Goal: Task Accomplishment & Management: Use online tool/utility

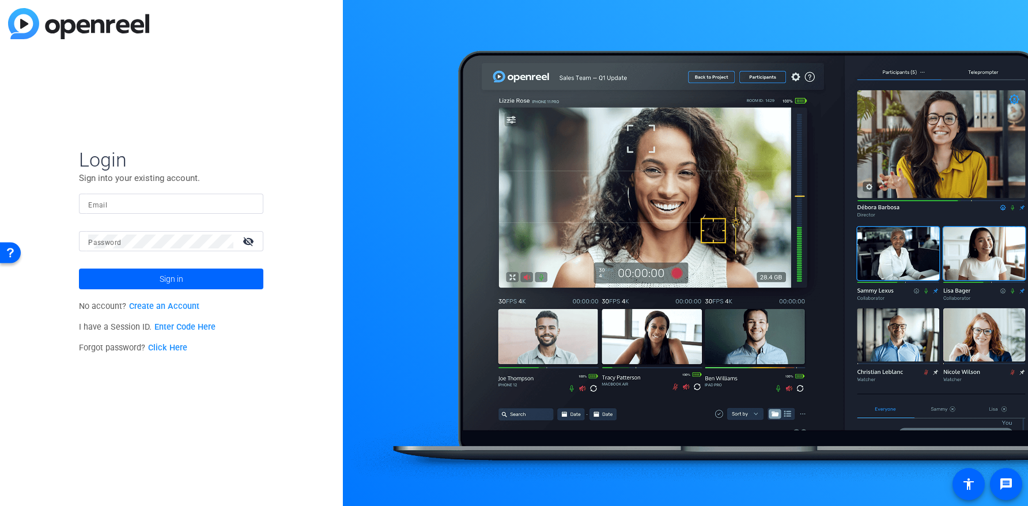
click at [145, 208] on input "Email" at bounding box center [171, 204] width 166 height 14
type input "[PERSON_NAME][EMAIL_ADDRESS][DOMAIN_NAME]"
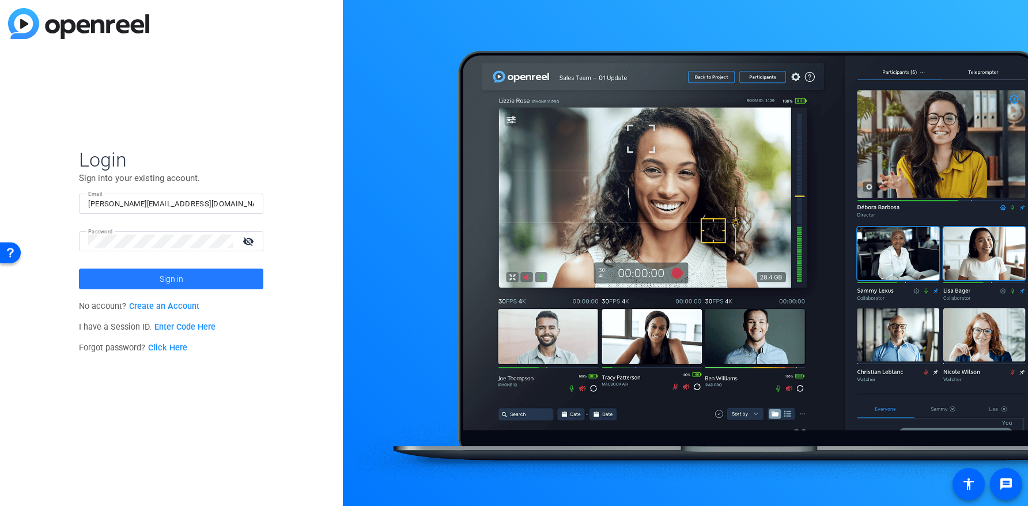
click at [197, 279] on span at bounding box center [171, 279] width 184 height 28
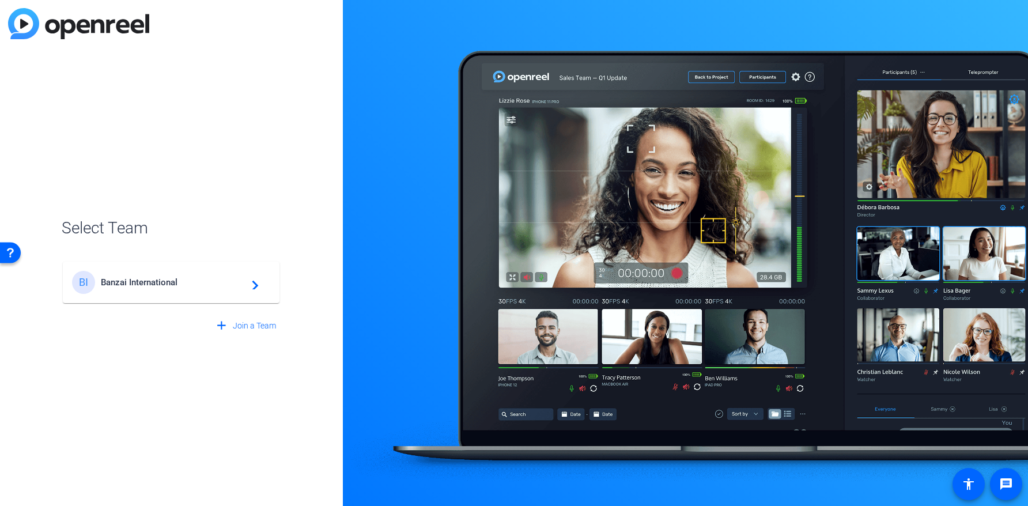
click at [153, 283] on span "Banzai International" at bounding box center [173, 282] width 144 height 10
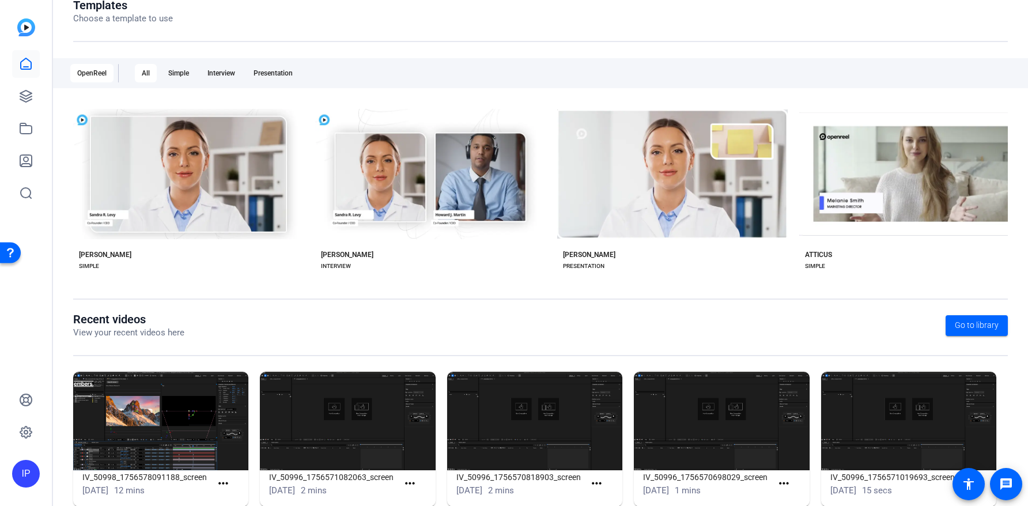
scroll to position [166, 0]
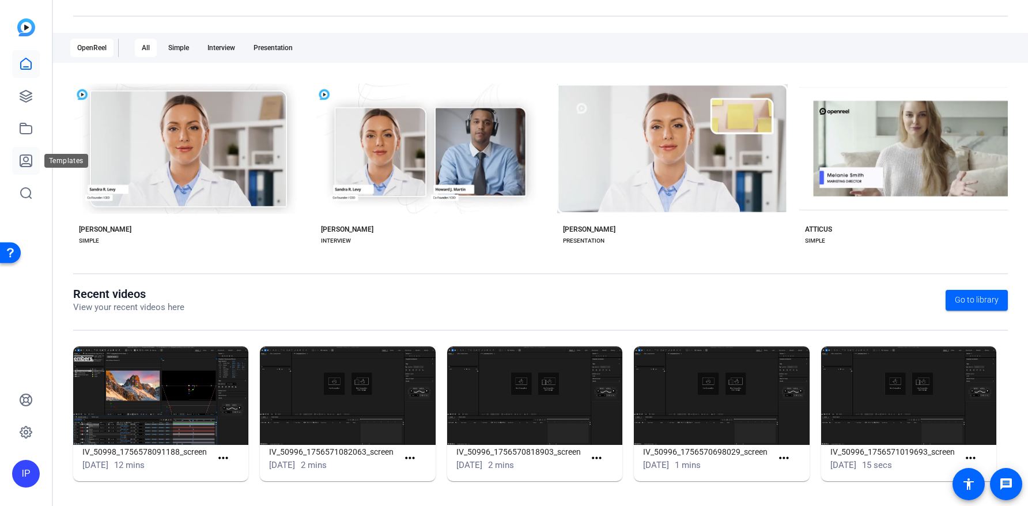
click at [25, 165] on icon at bounding box center [26, 161] width 14 height 14
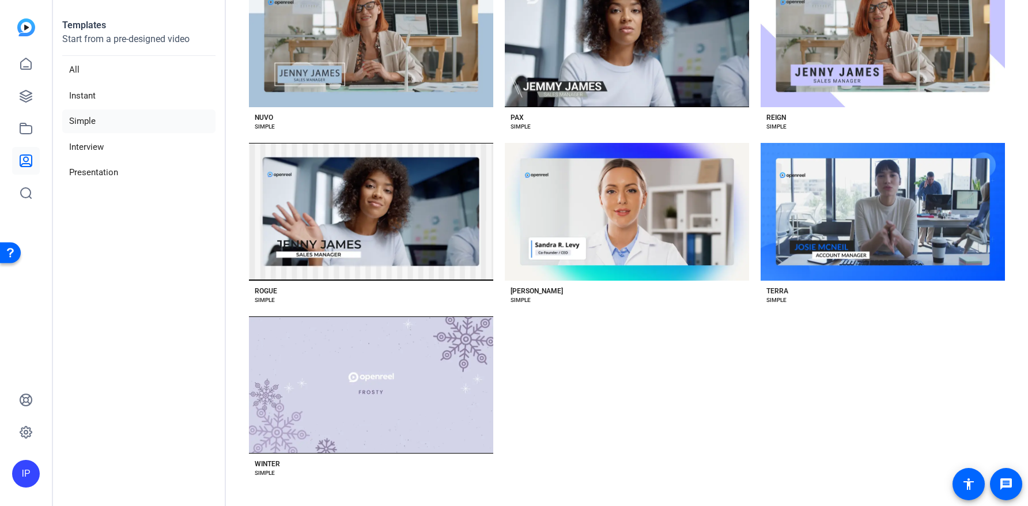
scroll to position [982, 0]
